Goal: Communication & Community: Answer question/provide support

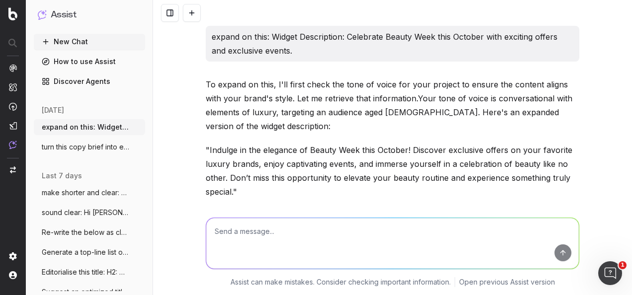
click at [309, 246] on textarea at bounding box center [392, 243] width 373 height 51
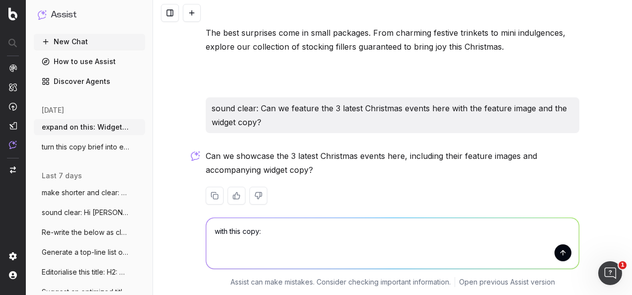
paste textarea "Loremip dol sit am cons adip elitseddo ei tempor incid utlabore etd magnaal eni…"
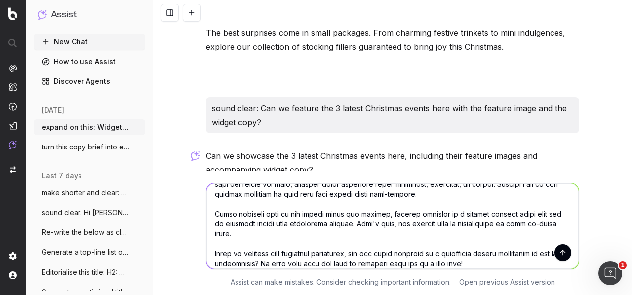
scroll to position [130, 0]
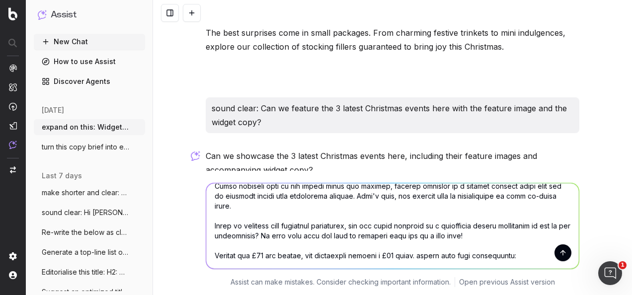
paste textarea "Without changing the event title, can we incorporate mention of beauty being in…"
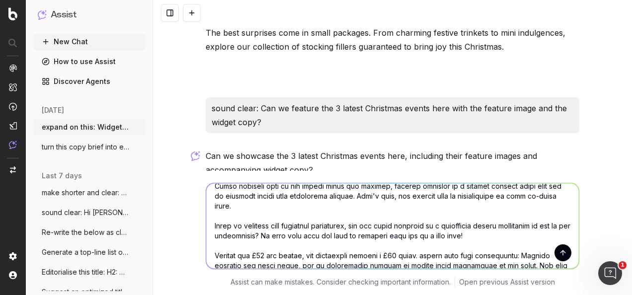
scroll to position [280, 0]
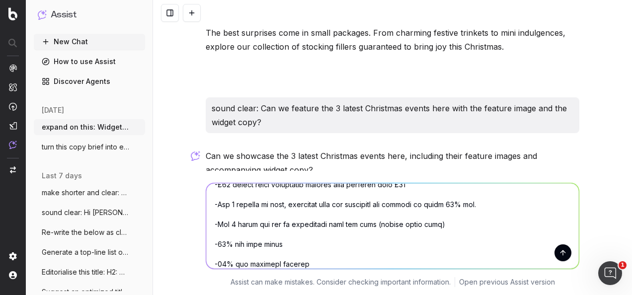
type textarea "lore ipsu dolo: Sitamet con adi el sedd eius temporinc ut labore etdol magnaali…"
click at [558, 254] on button "submit" at bounding box center [562, 252] width 17 height 17
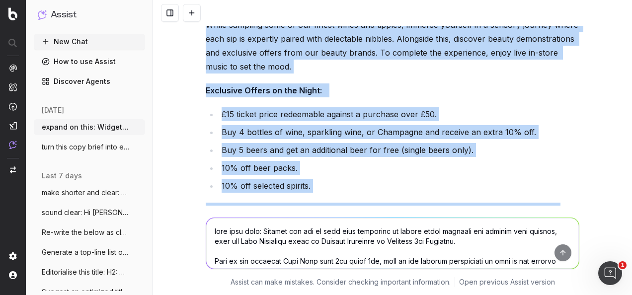
scroll to position [5865, 0]
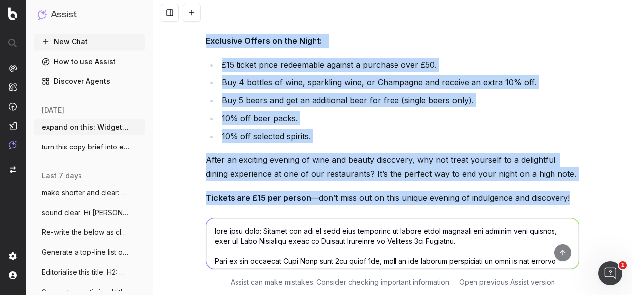
drag, startPoint x: 203, startPoint y: 147, endPoint x: 583, endPoint y: 156, distance: 380.2
click at [583, 156] on div "expand on this: Widget Description: Celebrate Beauty Week this October with exc…" at bounding box center [392, 147] width 479 height 295
copy div "Loremip dol sit am cons adip elitseddo, e tempor incididunt, ut labore etdol ma…"
